Goal: Transaction & Acquisition: Purchase product/service

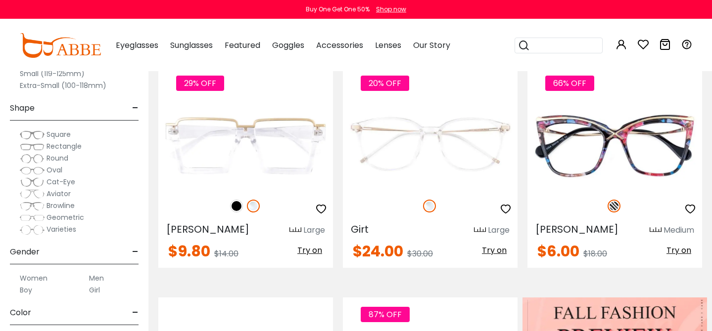
scroll to position [229, 0]
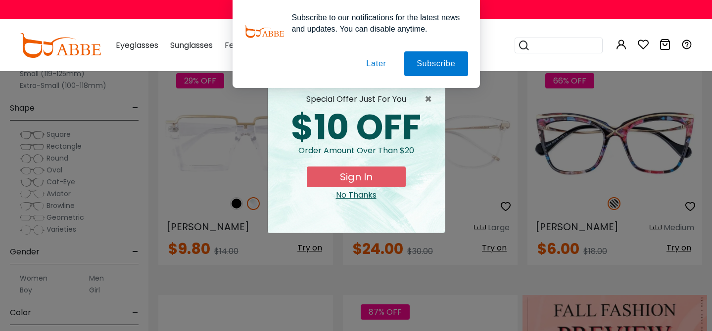
click at [0, 0] on button "Later" at bounding box center [0, 0] width 0 height 0
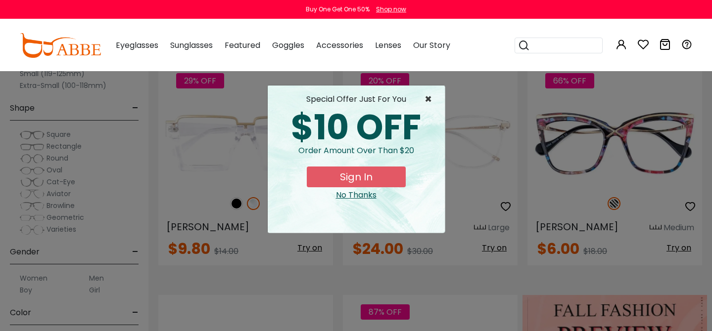
click at [430, 94] on span "×" at bounding box center [430, 99] width 12 height 12
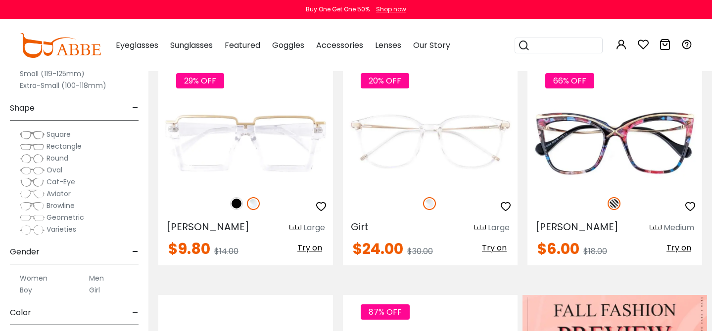
click at [73, 146] on span "Rectangle" at bounding box center [63, 146] width 35 height 10
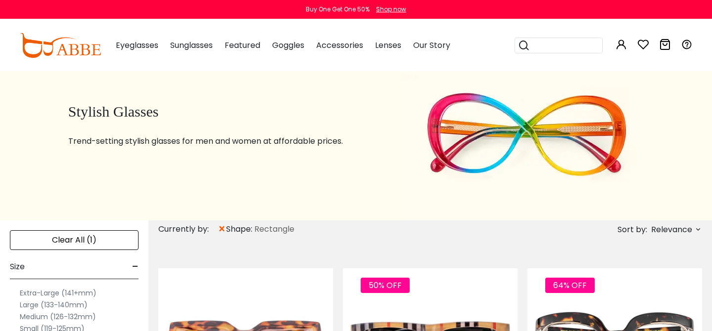
click at [65, 311] on label "Medium (126-132mm)" at bounding box center [58, 317] width 76 height 12
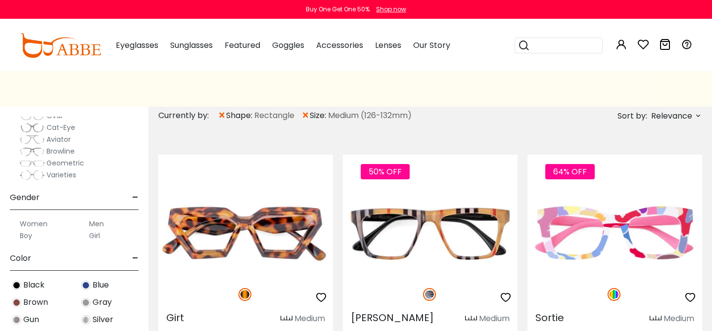
scroll to position [198, 0]
click at [46, 222] on label "Women" at bounding box center [34, 222] width 28 height 12
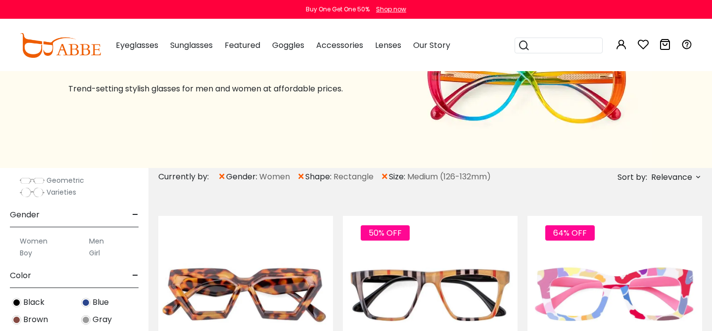
click at [28, 302] on span "Black" at bounding box center [33, 303] width 21 height 12
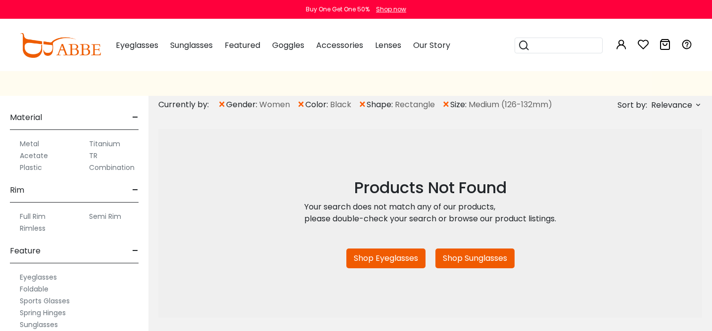
scroll to position [150, 0]
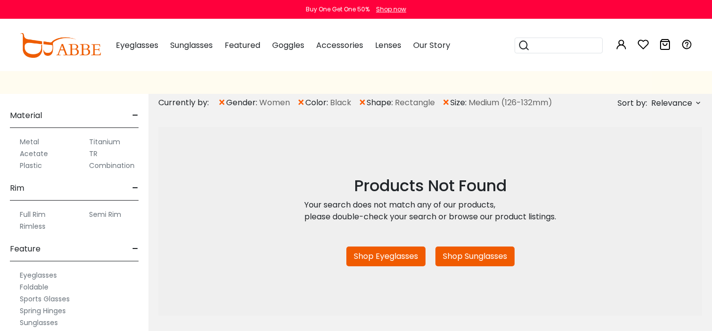
click at [222, 101] on span "×" at bounding box center [222, 103] width 8 height 18
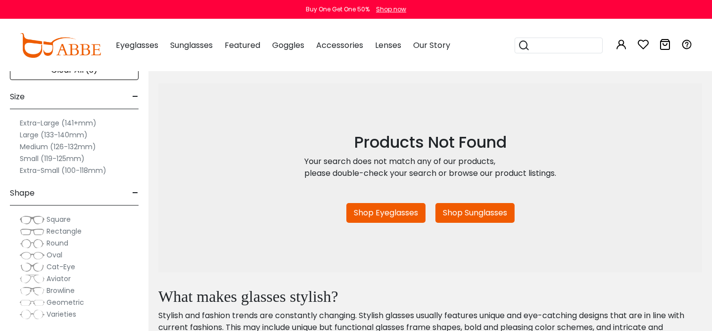
scroll to position [172, 0]
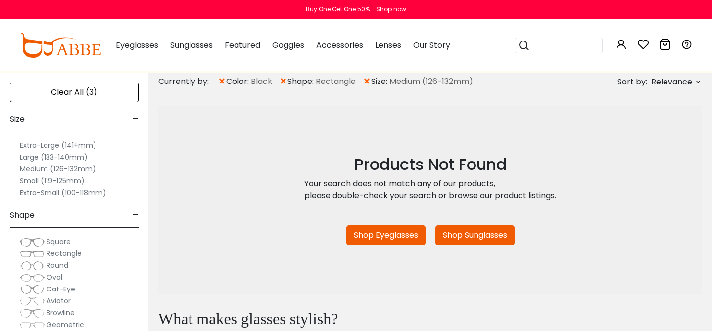
click at [70, 92] on div "Clear All (3)" at bounding box center [74, 93] width 129 height 20
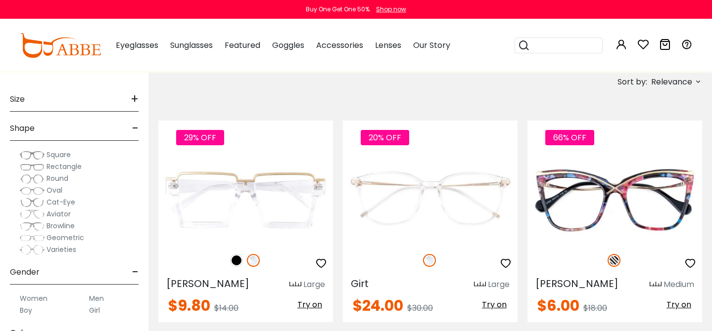
scroll to position [172, 0]
click at [135, 98] on span "+" at bounding box center [135, 100] width 8 height 24
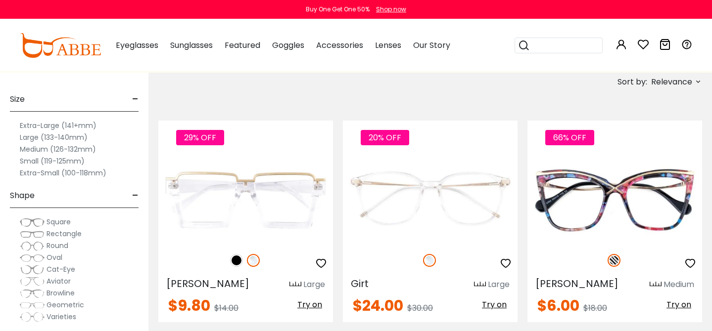
scroll to position [0, 0]
click at [79, 148] on label "Medium (126-132mm)" at bounding box center [58, 149] width 76 height 12
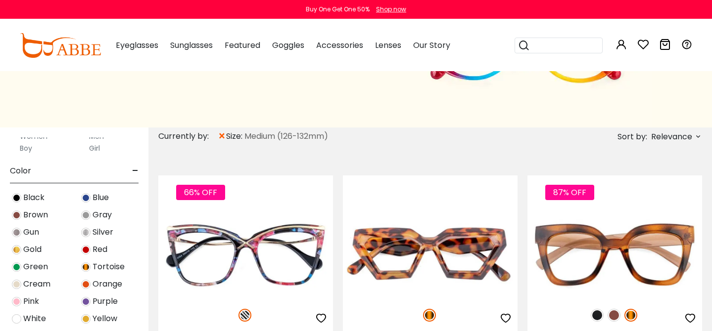
scroll to position [308, 0]
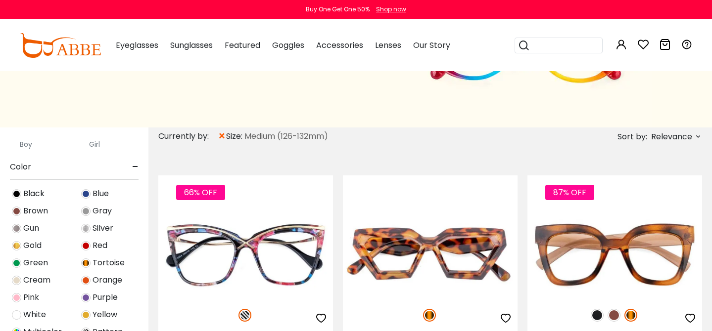
click at [36, 191] on span "Black" at bounding box center [33, 194] width 21 height 12
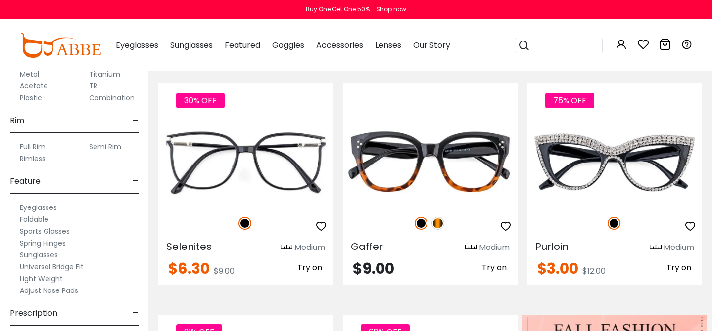
scroll to position [515, 0]
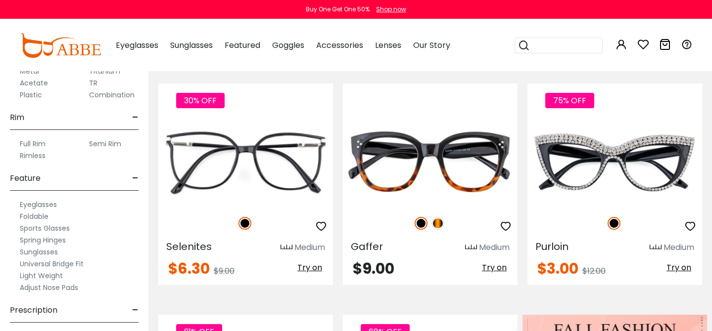
click at [37, 142] on label "Full Rim" at bounding box center [33, 144] width 26 height 12
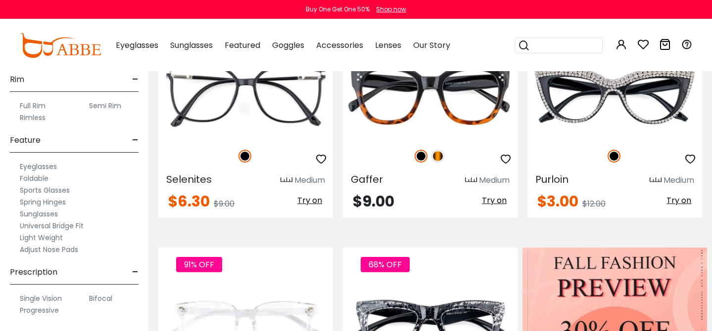
scroll to position [277, 0]
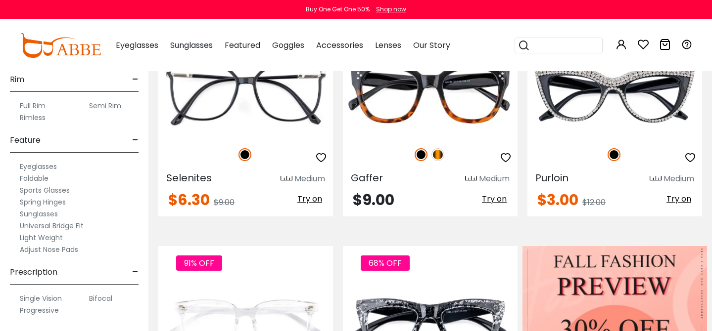
click at [49, 164] on label "Eyeglasses" at bounding box center [38, 167] width 37 height 12
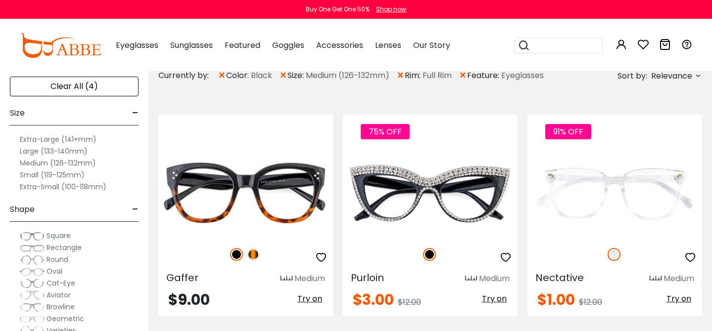
scroll to position [186, 0]
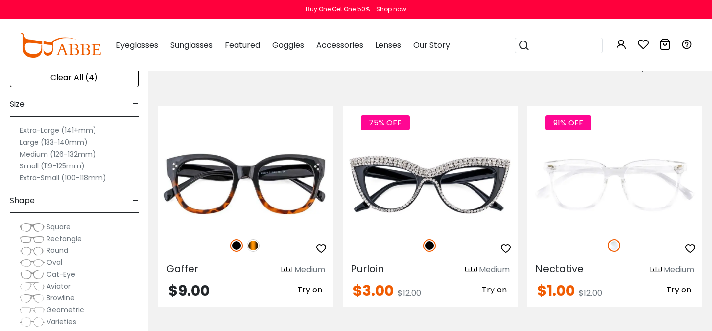
click at [60, 143] on label "Large (133-140mm)" at bounding box center [54, 143] width 68 height 12
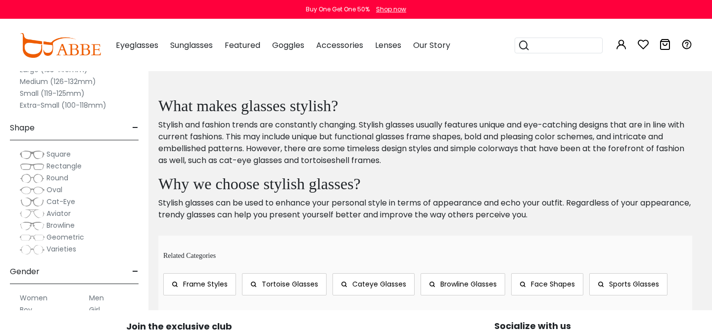
scroll to position [3242, 0]
